Goal: Task Accomplishment & Management: Manage account settings

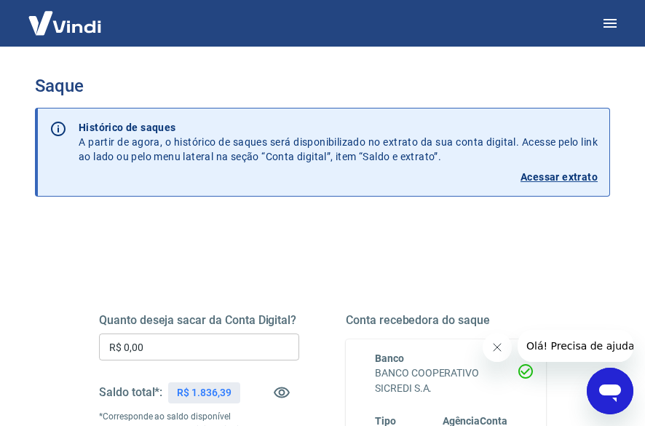
click at [210, 343] on input "R$ 0,00" at bounding box center [199, 346] width 200 height 27
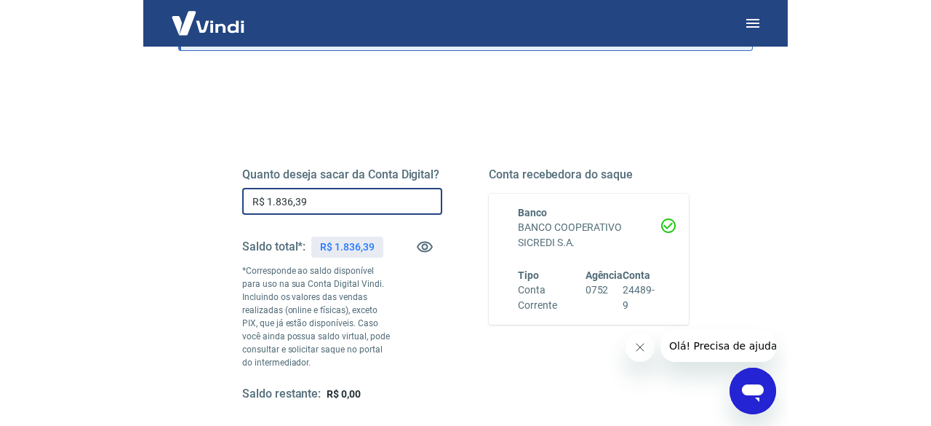
scroll to position [218, 0]
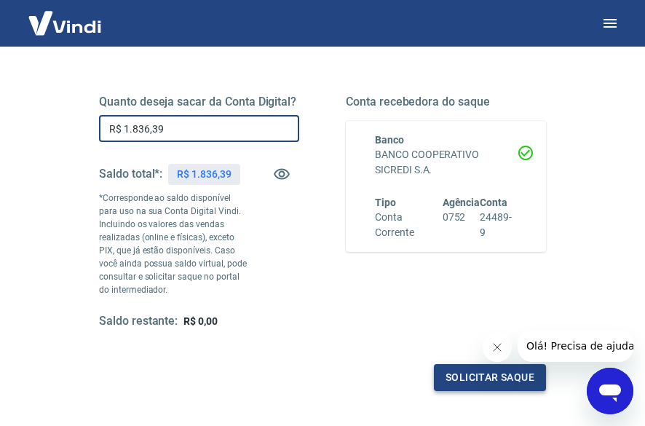
type input "R$ 1.836,39"
click at [466, 375] on button "Solicitar saque" at bounding box center [490, 377] width 112 height 27
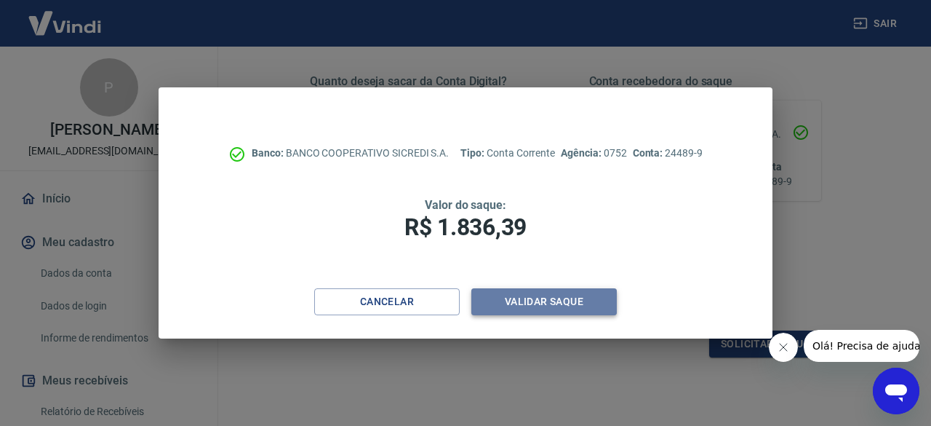
click at [560, 303] on button "Validar saque" at bounding box center [545, 301] width 146 height 27
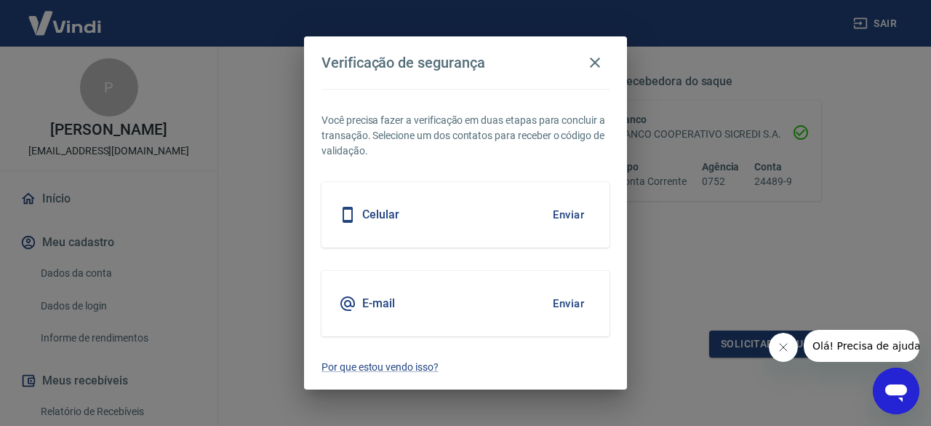
click at [499, 220] on div "Celular Enviar" at bounding box center [466, 214] width 288 height 65
click at [566, 210] on button "Enviar" at bounding box center [568, 214] width 47 height 31
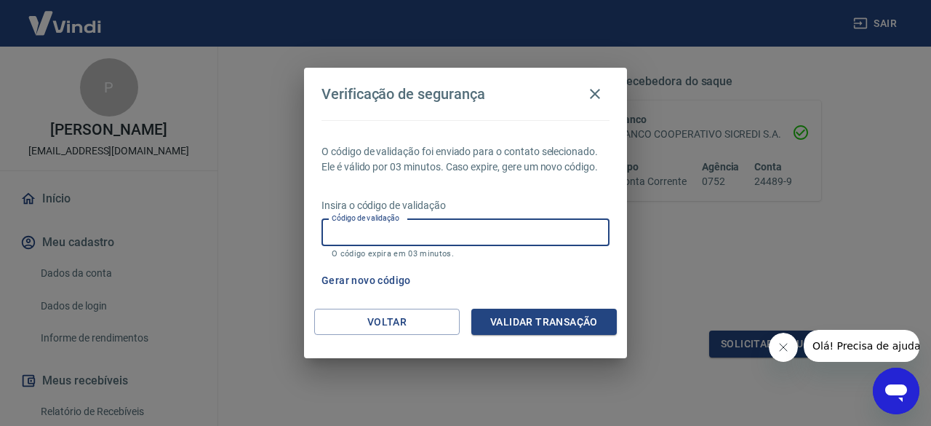
click at [556, 227] on input "Código de validação" at bounding box center [466, 232] width 288 height 27
type input "648138"
click at [548, 319] on button "Validar transação" at bounding box center [545, 322] width 146 height 27
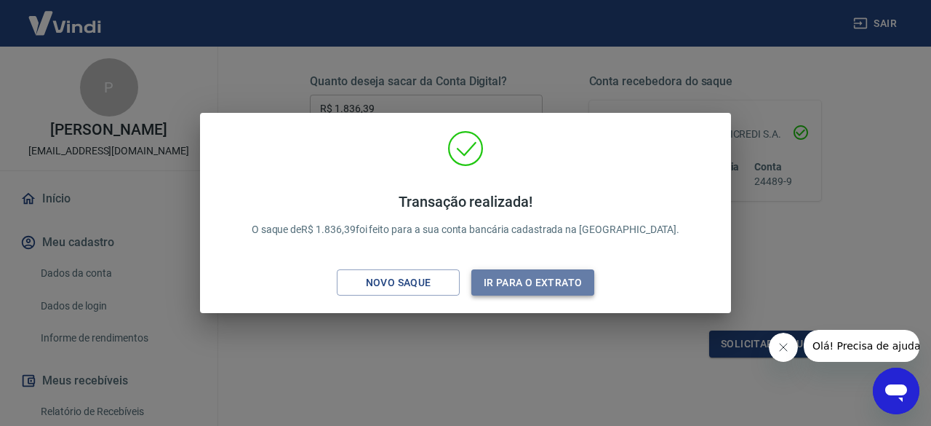
click at [574, 279] on button "Ir para o extrato" at bounding box center [533, 282] width 123 height 27
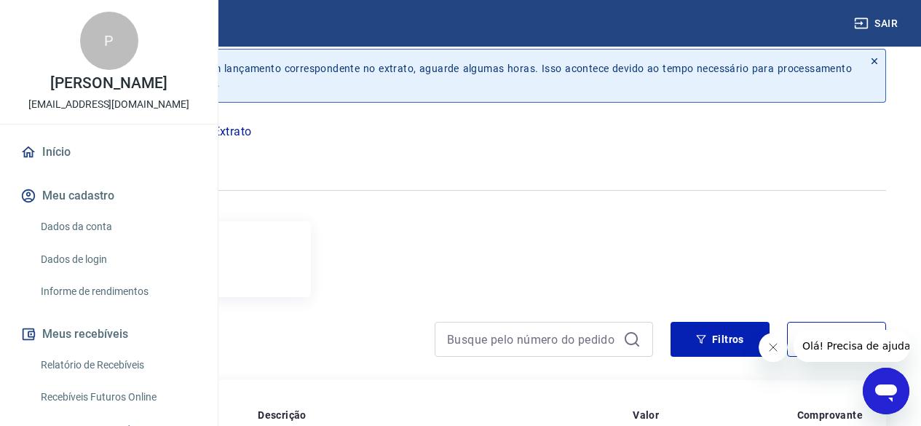
scroll to position [234, 0]
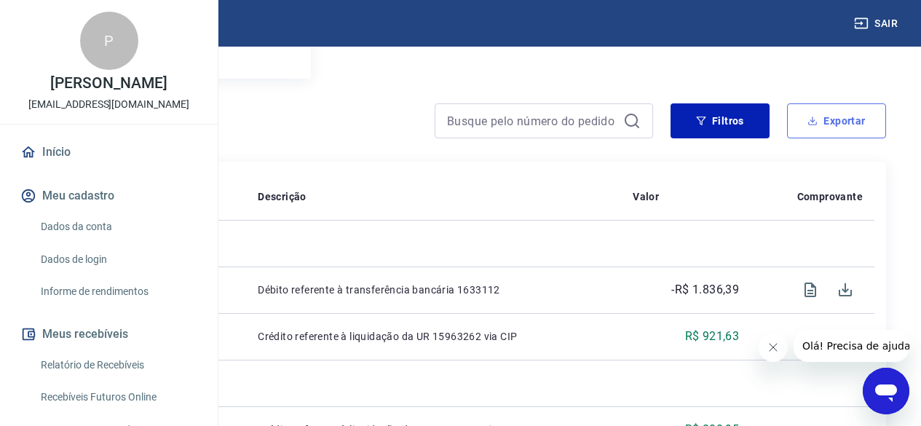
click at [655, 115] on button "Exportar" at bounding box center [836, 120] width 99 height 35
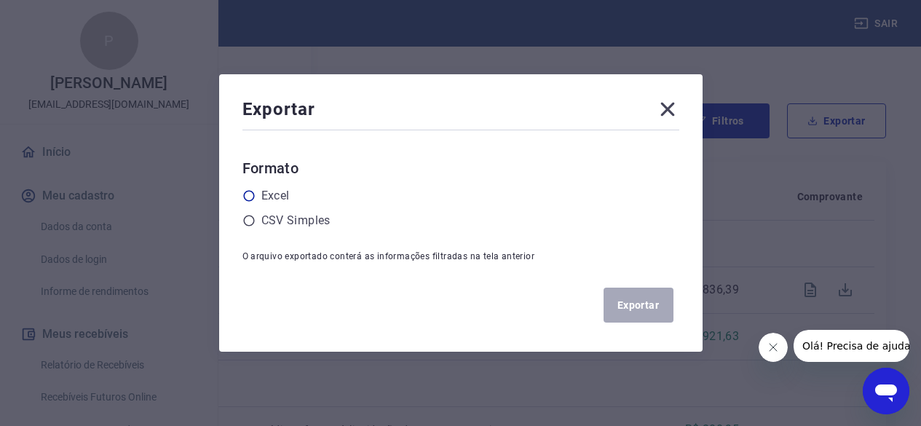
click at [255, 197] on icon at bounding box center [248, 195] width 13 height 13
click at [0, 0] on input "radio" at bounding box center [0, 0] width 0 height 0
click at [629, 303] on button "Exportar" at bounding box center [638, 304] width 70 height 35
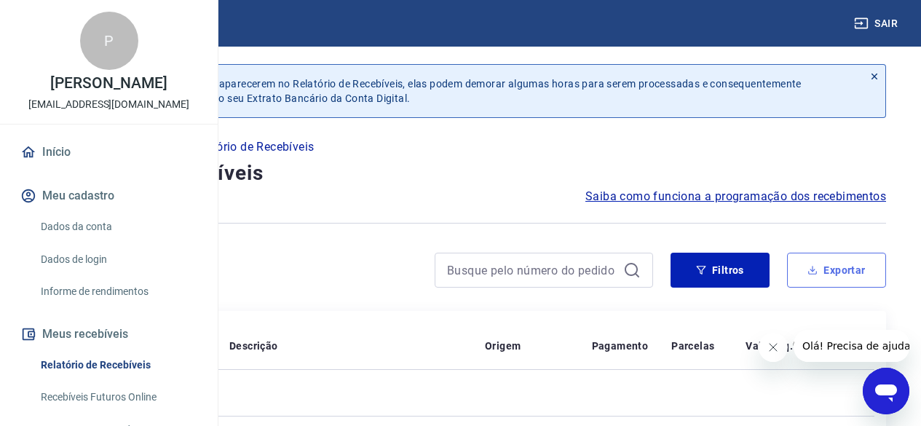
click at [846, 269] on button "Exportar" at bounding box center [836, 270] width 99 height 35
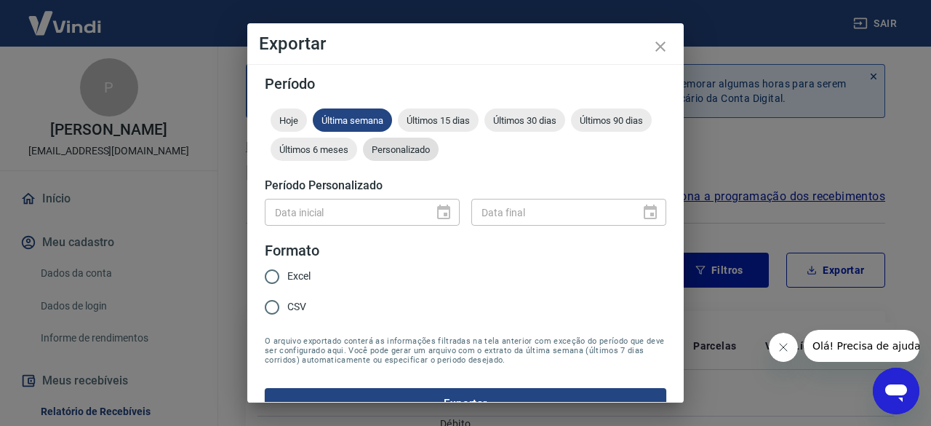
click at [439, 154] on div "Personalizado" at bounding box center [401, 149] width 76 height 23
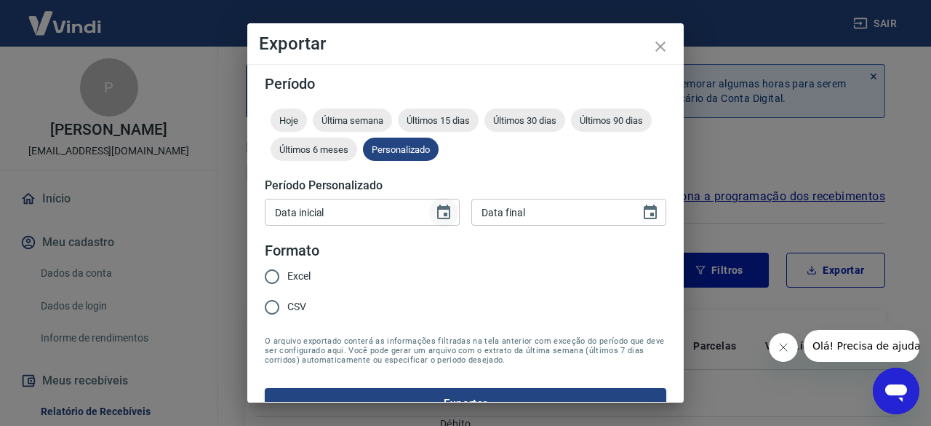
click at [438, 212] on icon "Choose date" at bounding box center [443, 212] width 17 height 17
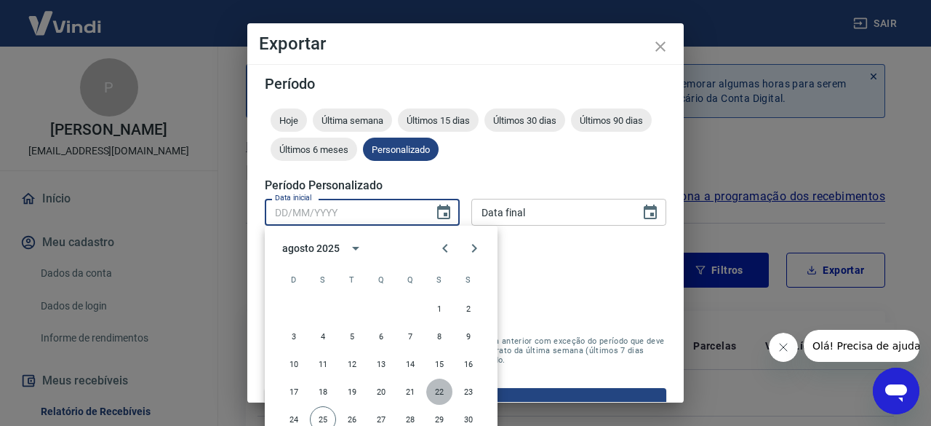
click at [437, 385] on button "22" at bounding box center [439, 391] width 26 height 26
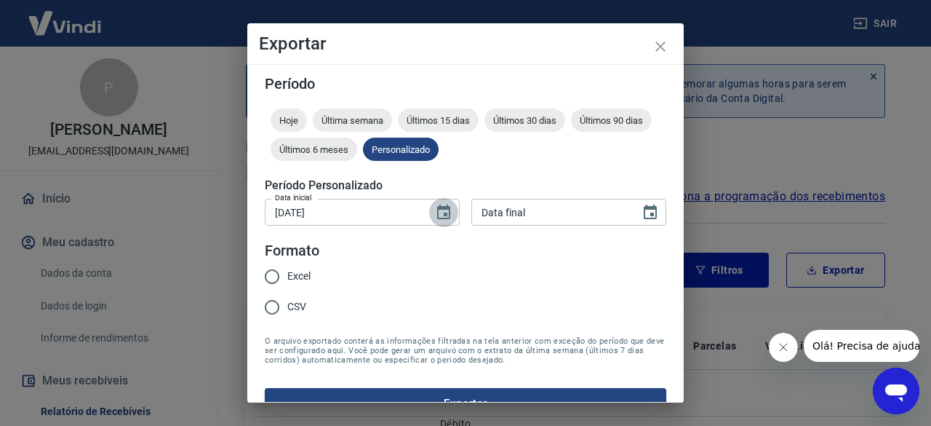
click at [437, 215] on icon "Choose date, selected date is 22 de ago de 2025" at bounding box center [443, 212] width 17 height 17
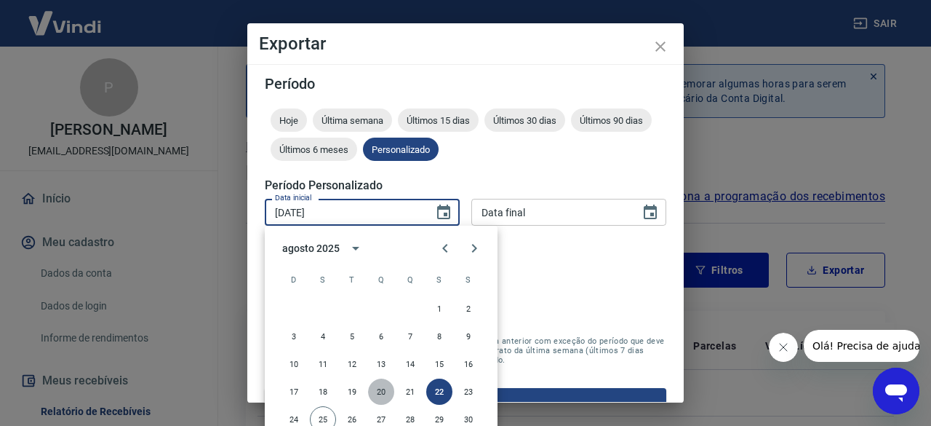
click at [379, 390] on button "20" at bounding box center [381, 391] width 26 height 26
type input "20/08/2025"
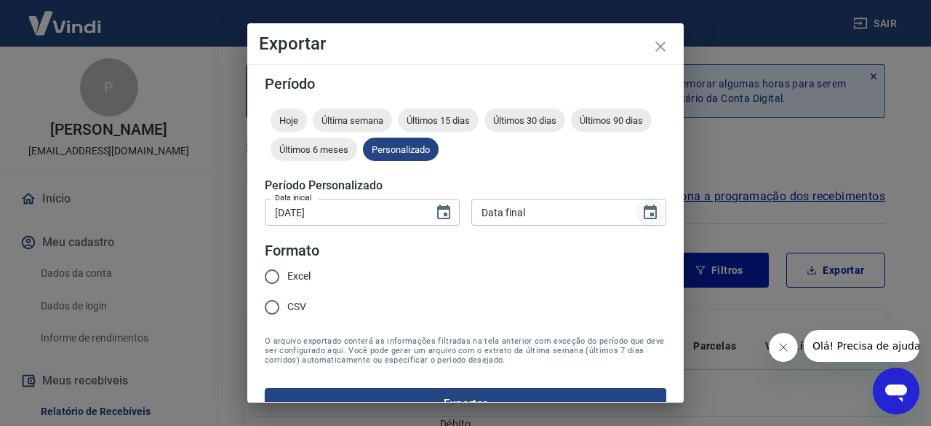
click at [644, 212] on icon "Choose date" at bounding box center [650, 211] width 13 height 15
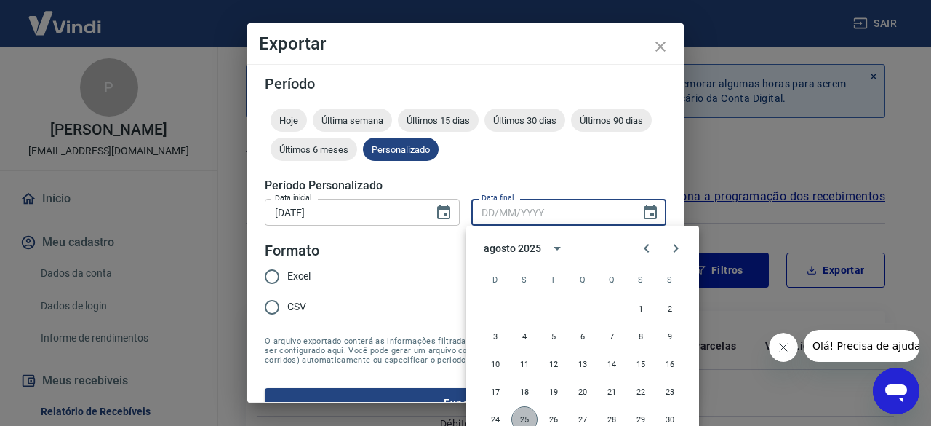
click at [522, 414] on button "25" at bounding box center [525, 419] width 26 height 26
type input "25/08/2025"
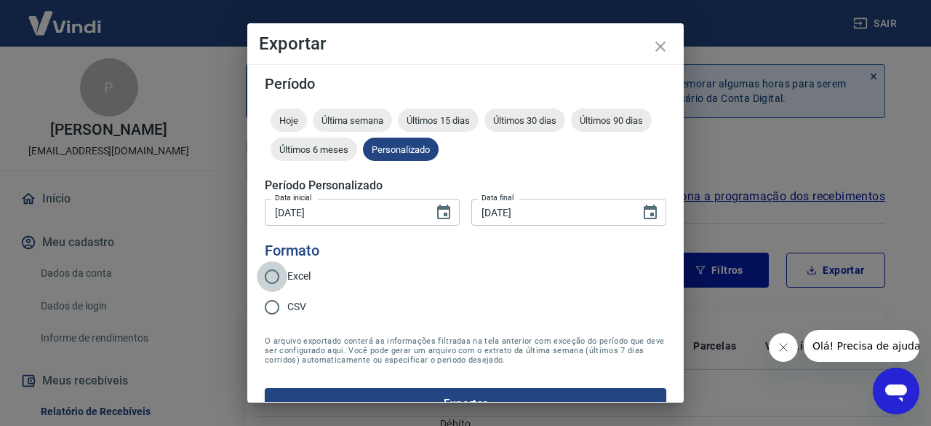
click at [271, 277] on input "Excel" at bounding box center [272, 276] width 31 height 31
radio input "true"
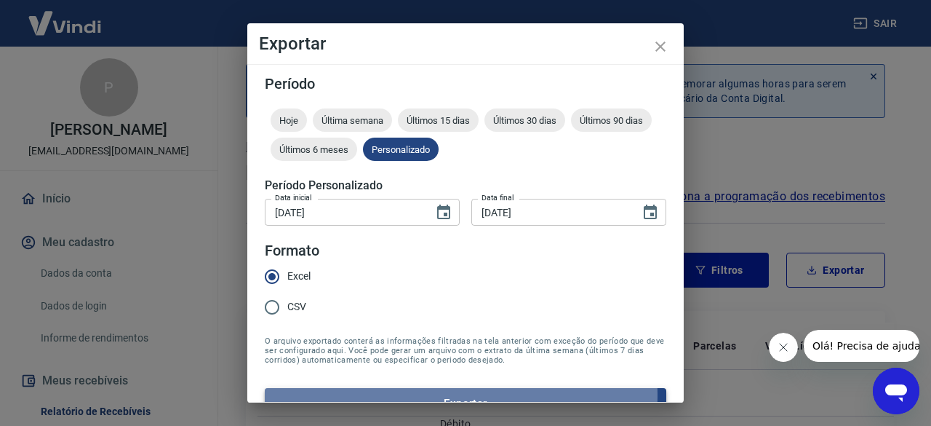
click at [431, 395] on button "Exportar" at bounding box center [466, 403] width 402 height 31
